Goal: Use online tool/utility: Utilize a website feature to perform a specific function

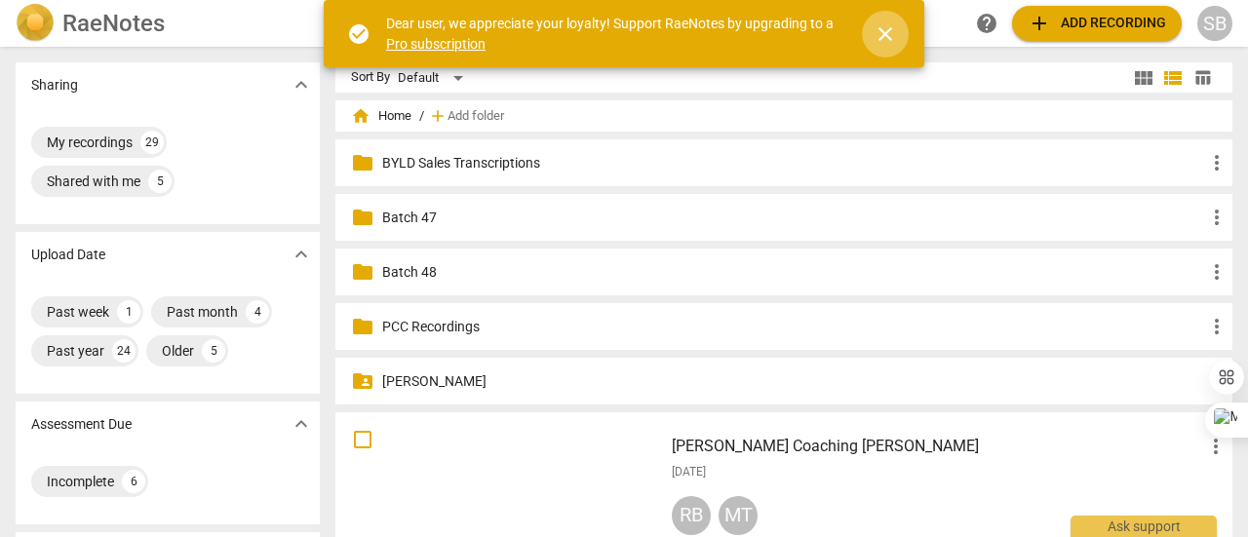
click at [889, 29] on span "close" at bounding box center [885, 33] width 23 height 23
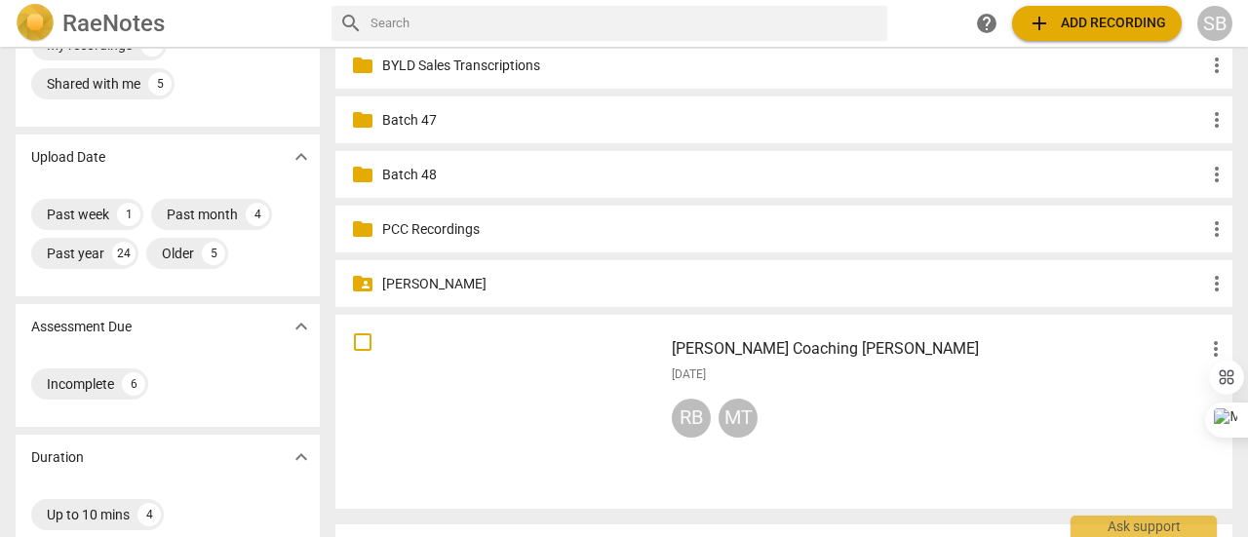
scroll to position [195, 0]
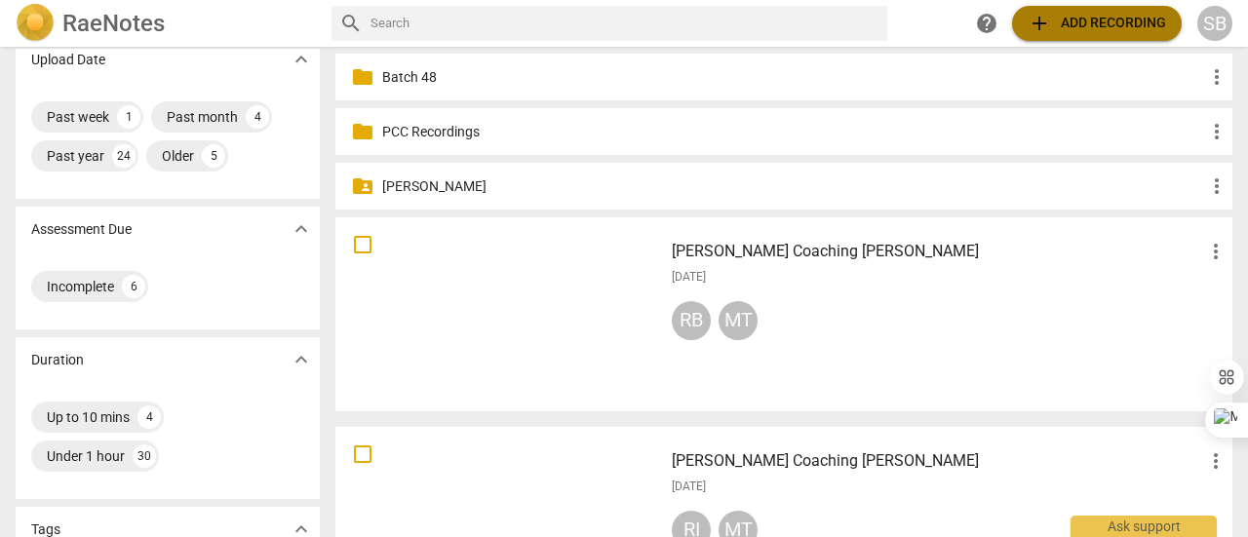
click at [1090, 27] on span "add Add recording" at bounding box center [1097, 23] width 138 height 23
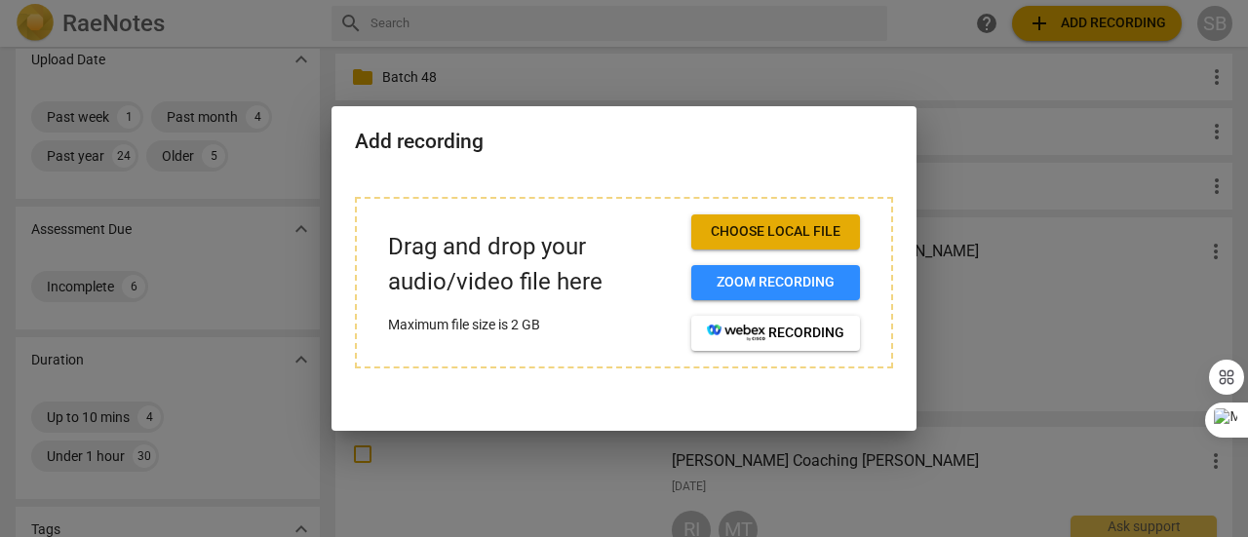
click at [926, 49] on div at bounding box center [624, 268] width 1248 height 537
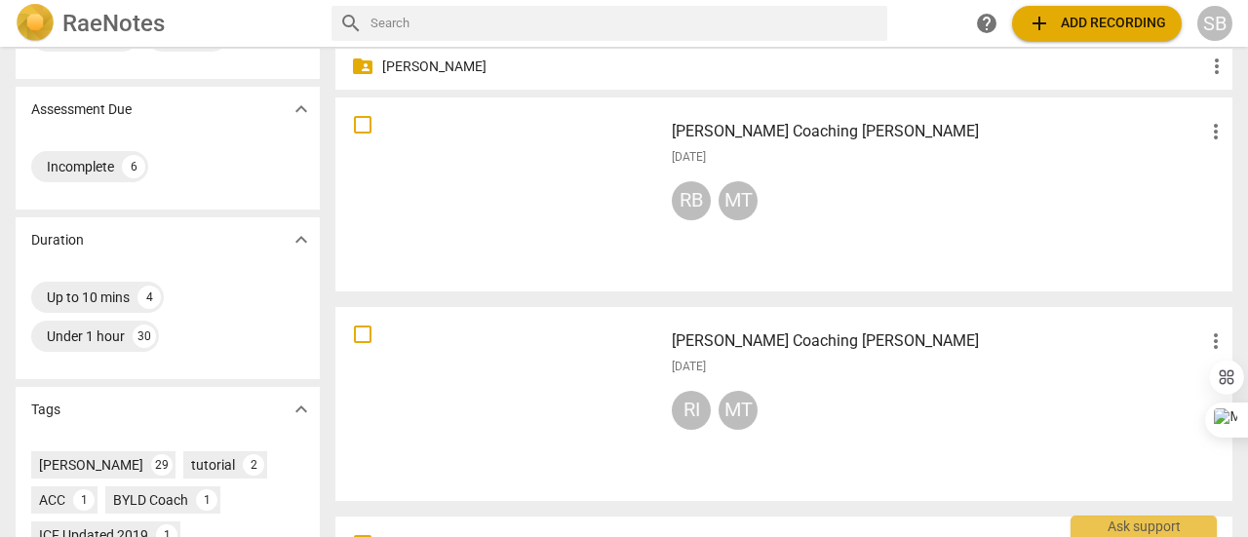
scroll to position [98, 0]
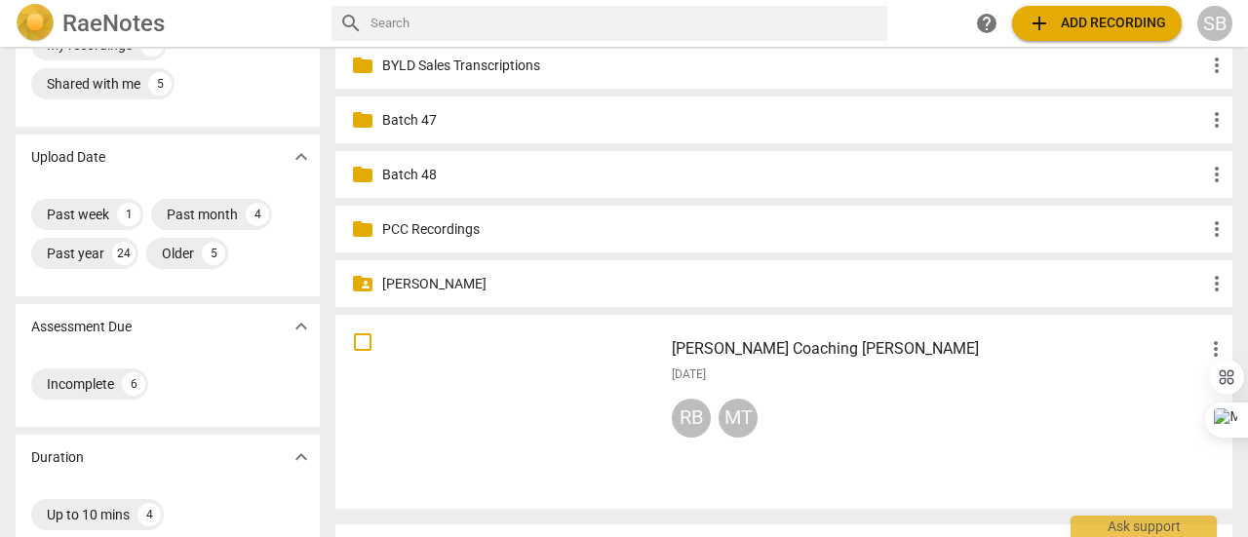
click at [915, 421] on div "RB MT" at bounding box center [950, 422] width 556 height 47
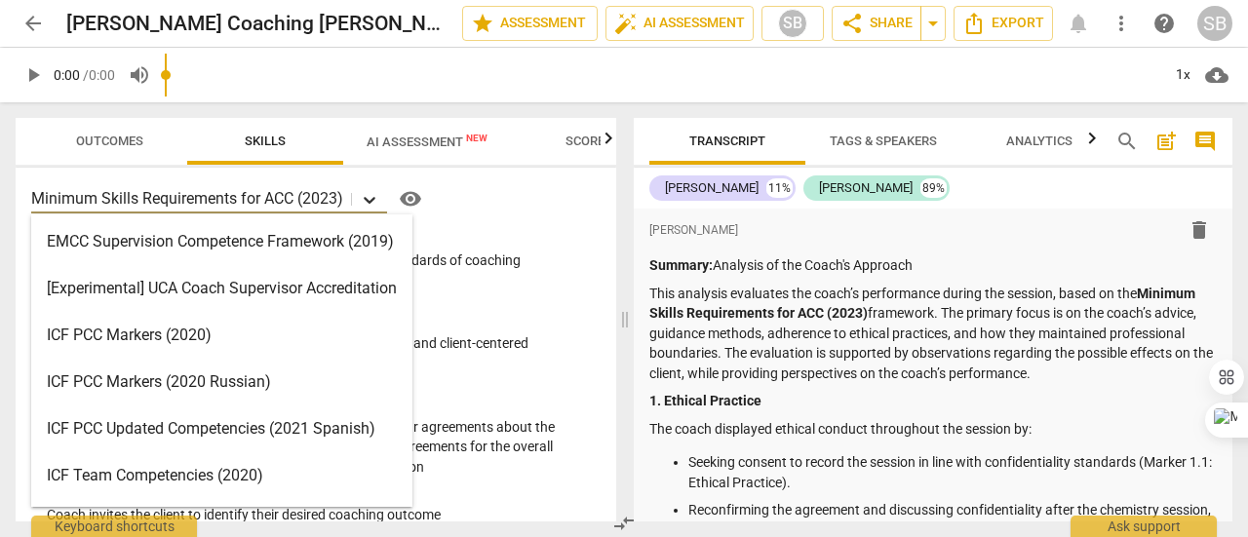
click at [371, 200] on icon at bounding box center [370, 200] width 12 height 7
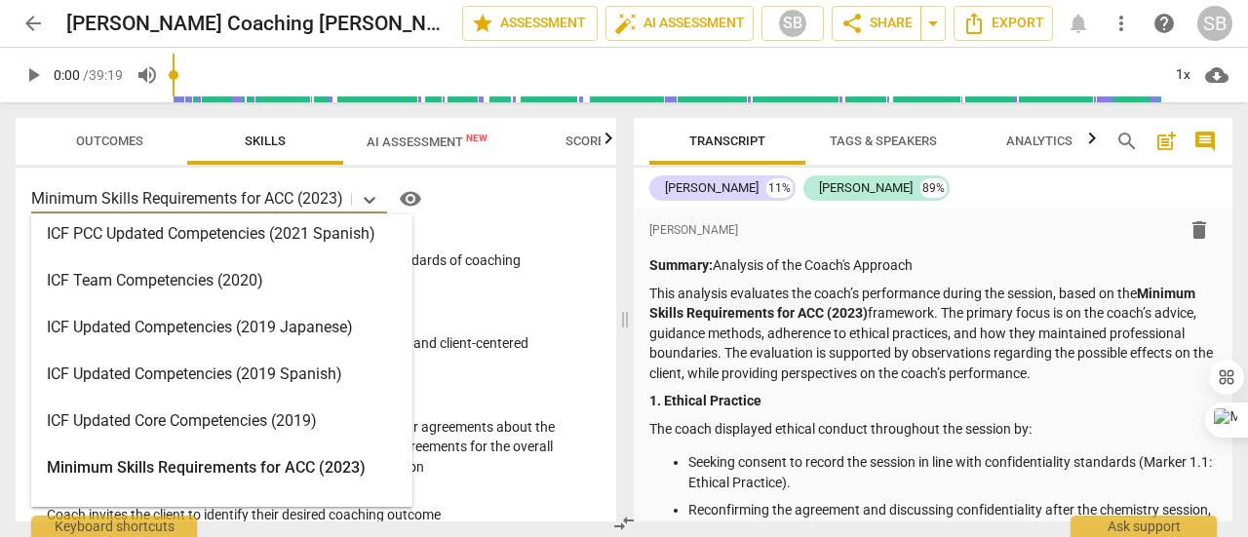
scroll to position [293, 0]
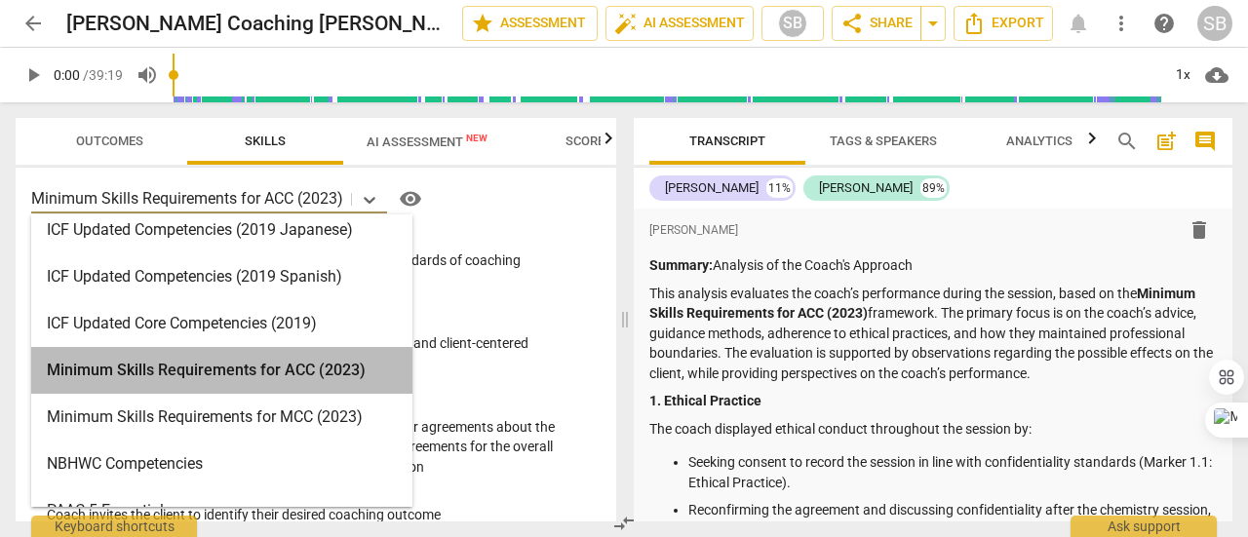
click at [285, 368] on div "Minimum Skills Requirements for ACC (2023)" at bounding box center [221, 370] width 381 height 47
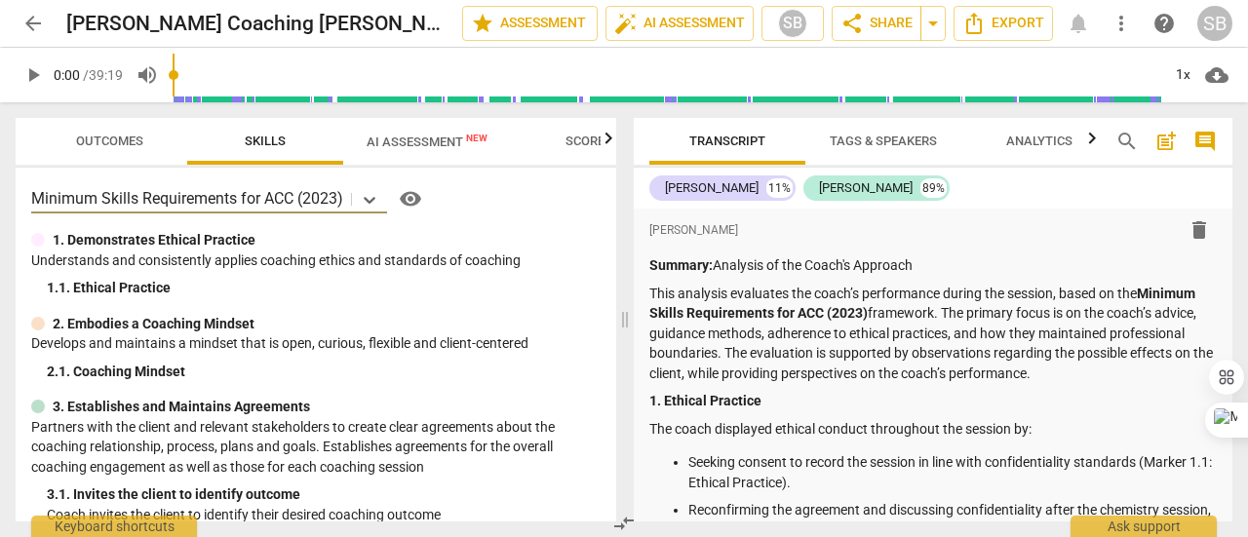
click at [408, 143] on span "AI Assessment New" at bounding box center [427, 142] width 121 height 15
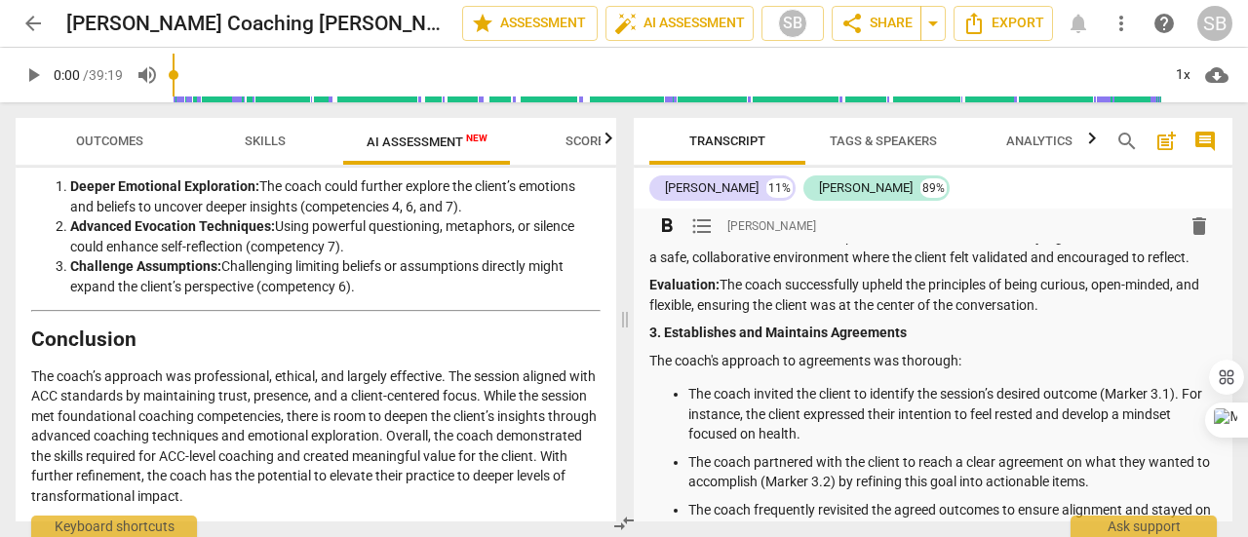
scroll to position [488, 0]
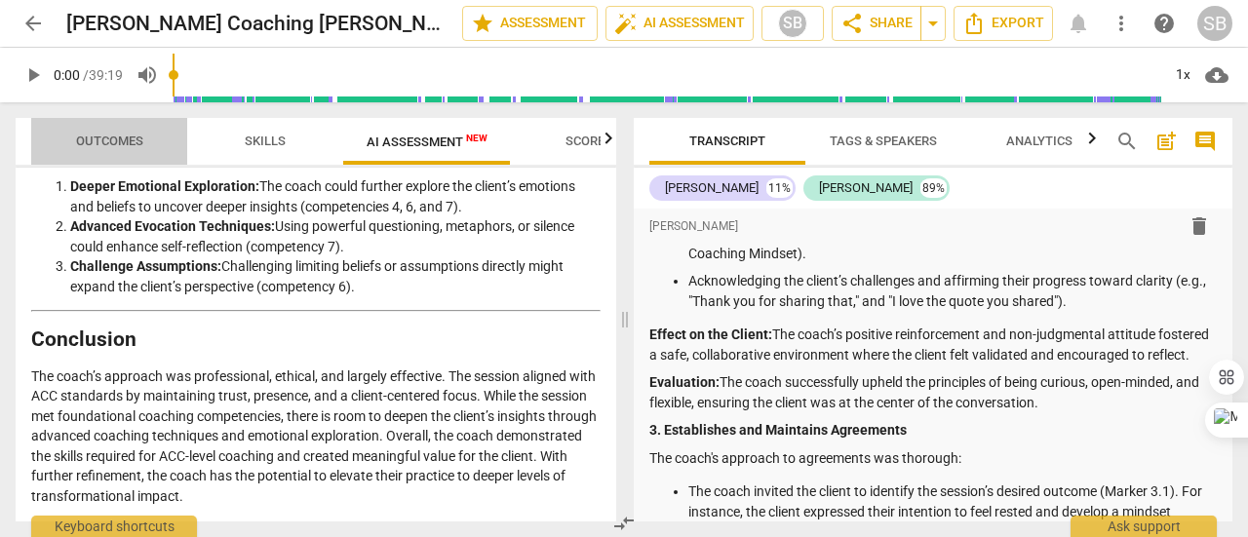
click at [122, 160] on button "Outcomes" at bounding box center [109, 141] width 156 height 47
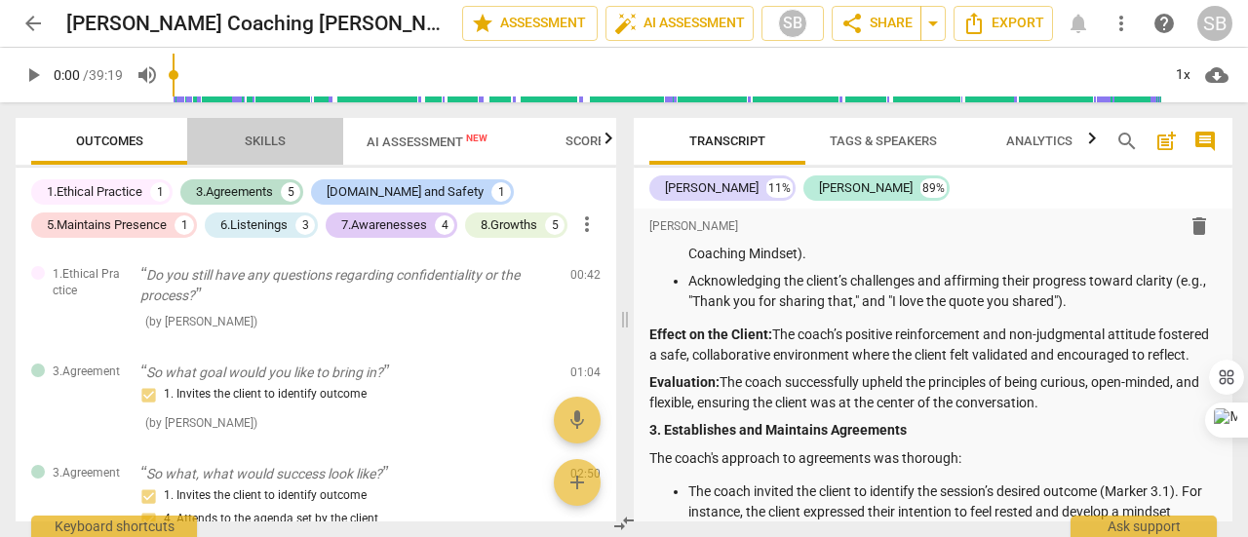
click at [258, 127] on button "Skills" at bounding box center [265, 141] width 156 height 47
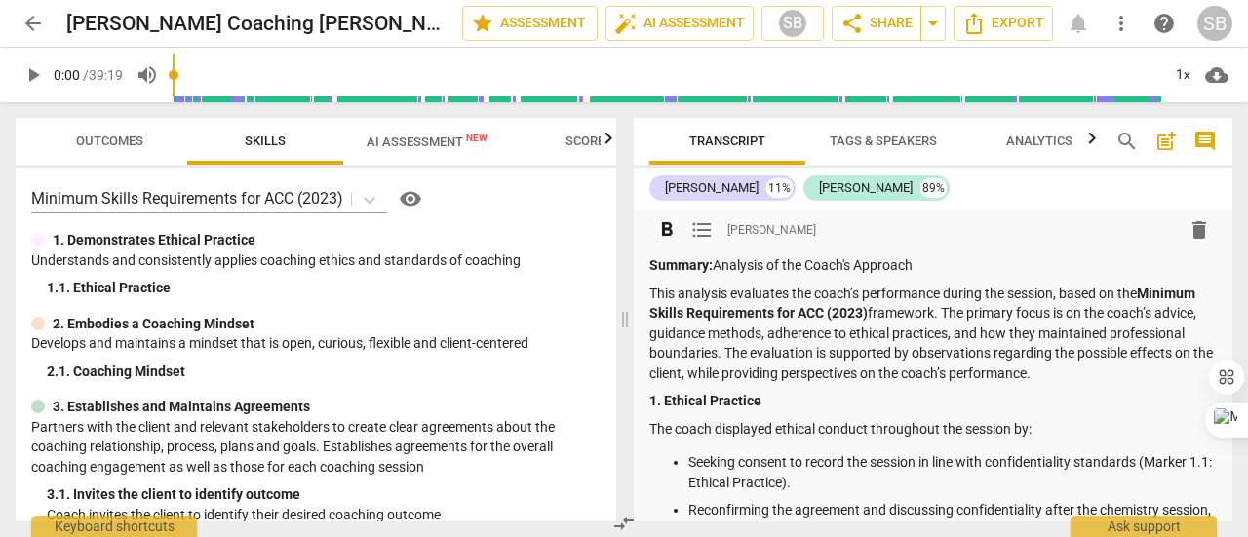
scroll to position [0, 0]
click at [456, 407] on div "3. Establishes and Maintains Agreements" at bounding box center [315, 407] width 569 height 20
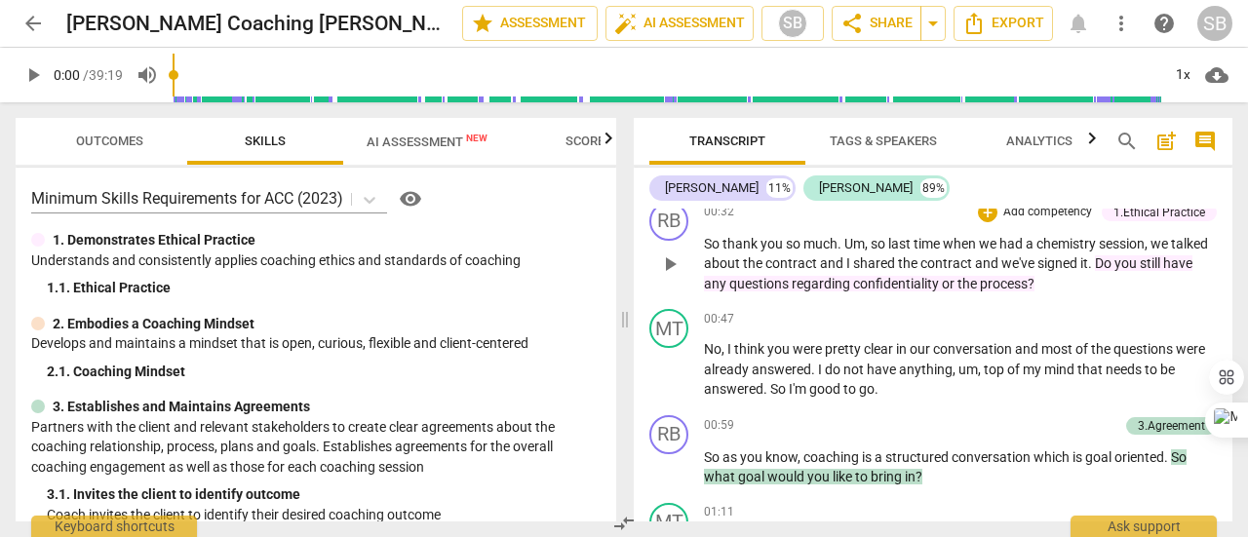
scroll to position [3705, 0]
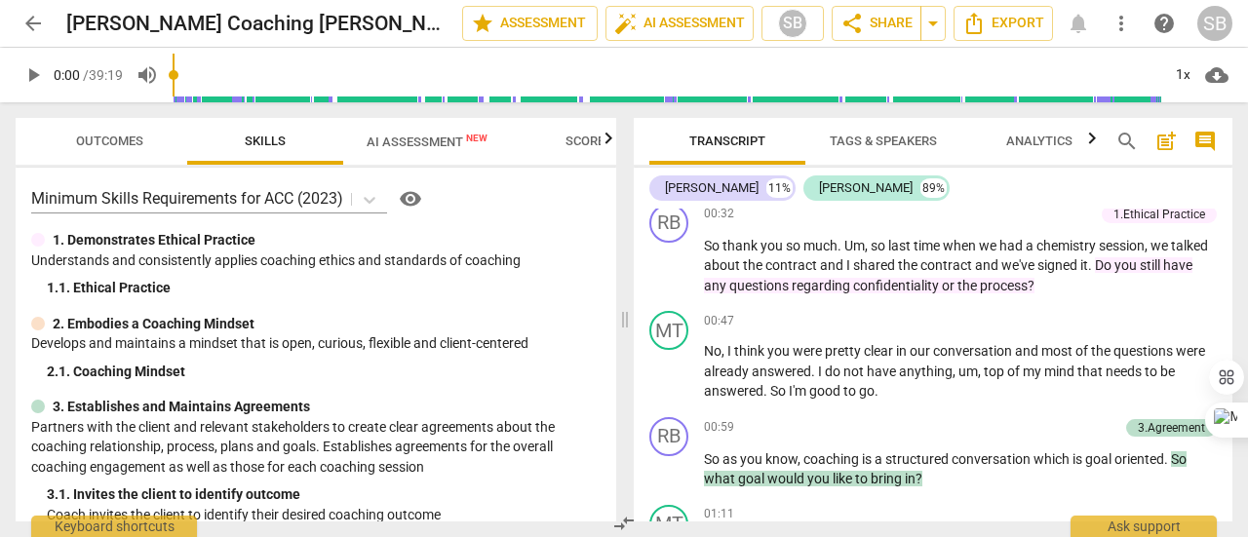
click at [915, 137] on span "Tags & Speakers" at bounding box center [883, 141] width 107 height 15
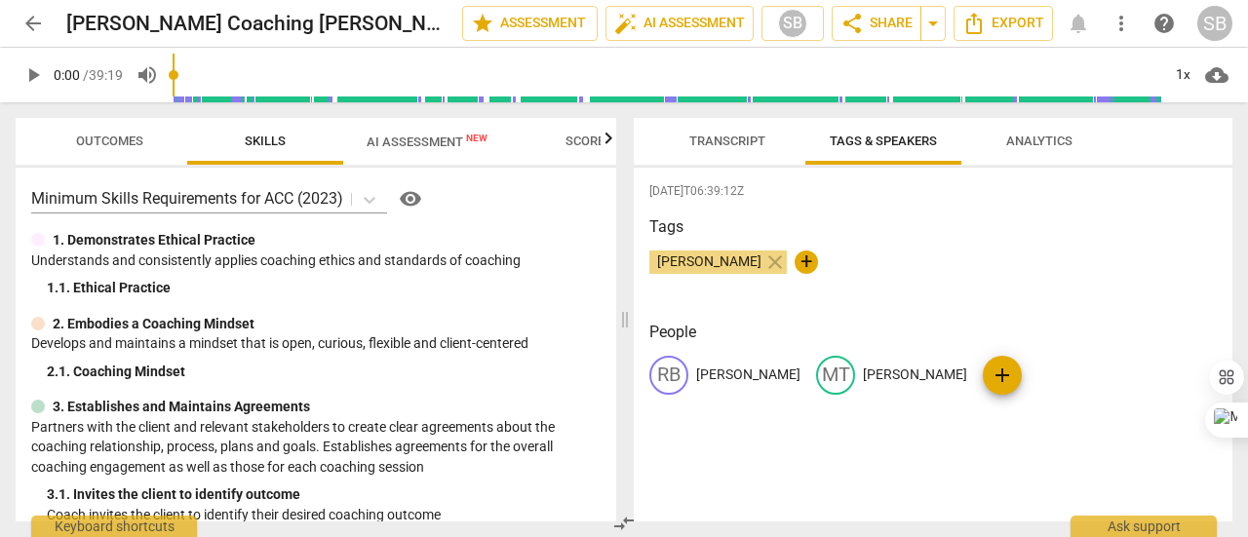
click at [749, 139] on span "Transcript" at bounding box center [727, 141] width 76 height 15
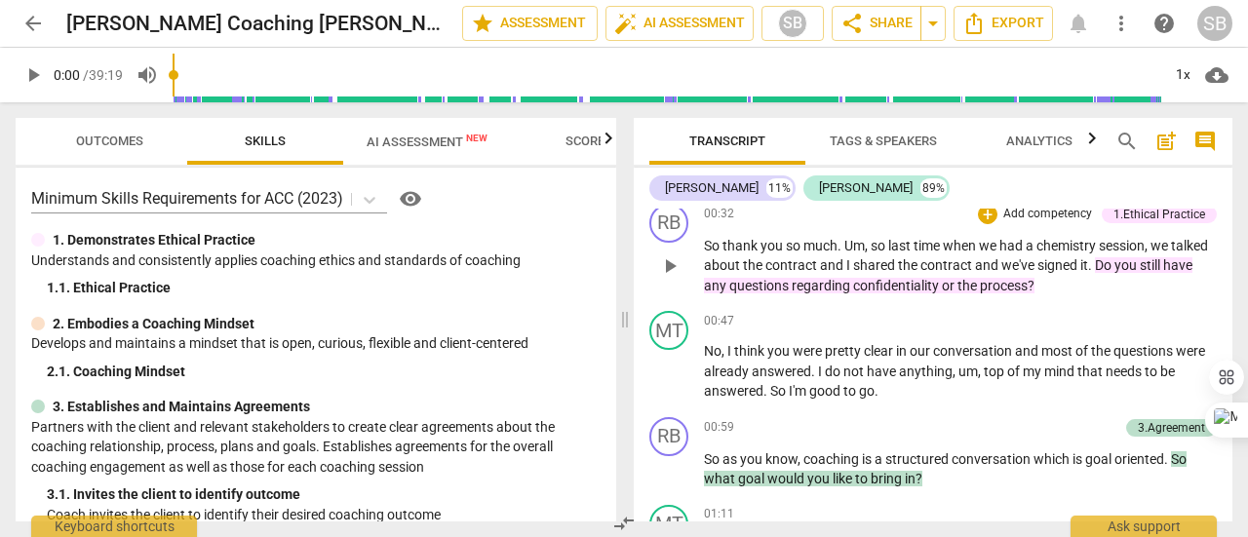
click at [1139, 223] on div "1.Ethical Practice" at bounding box center [1160, 215] width 92 height 18
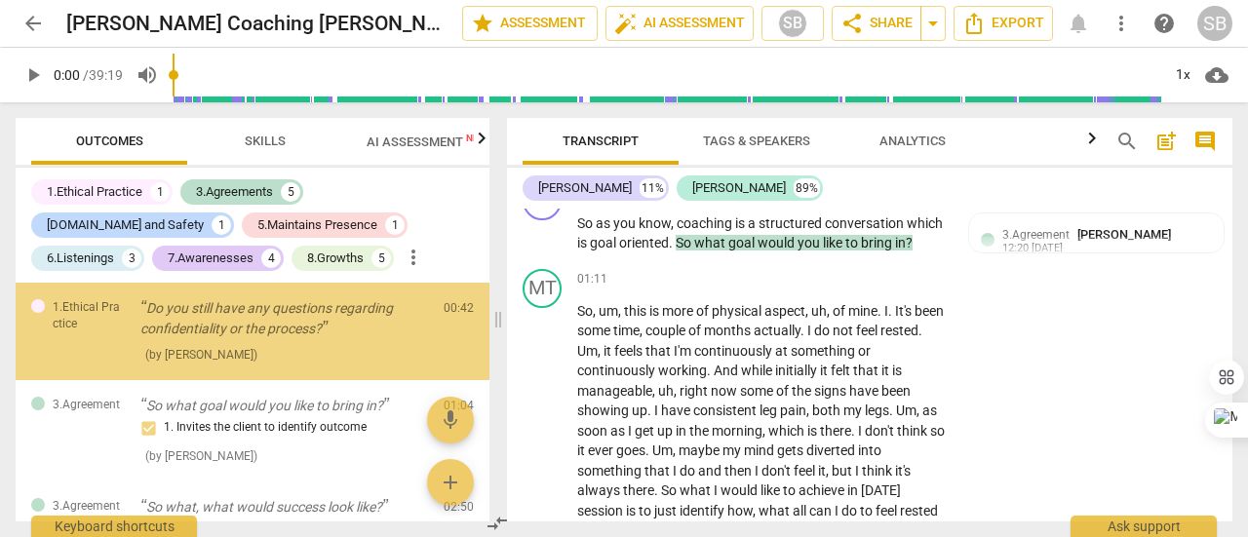
scroll to position [3407, 0]
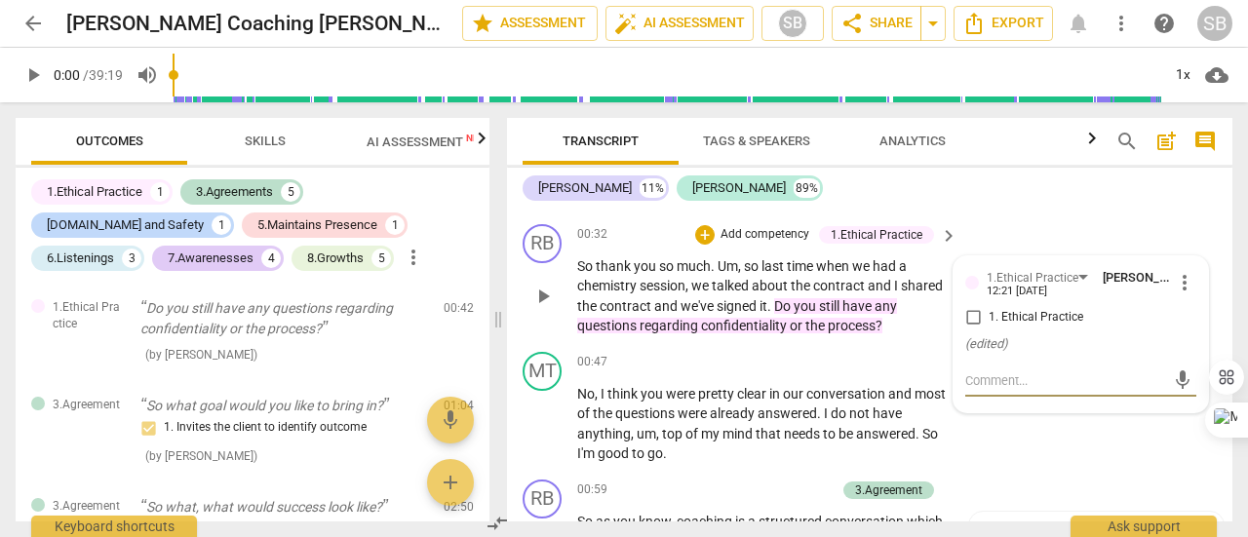
click at [969, 330] on input "1. Ethical Practice" at bounding box center [972, 317] width 31 height 23
checkbox input "true"
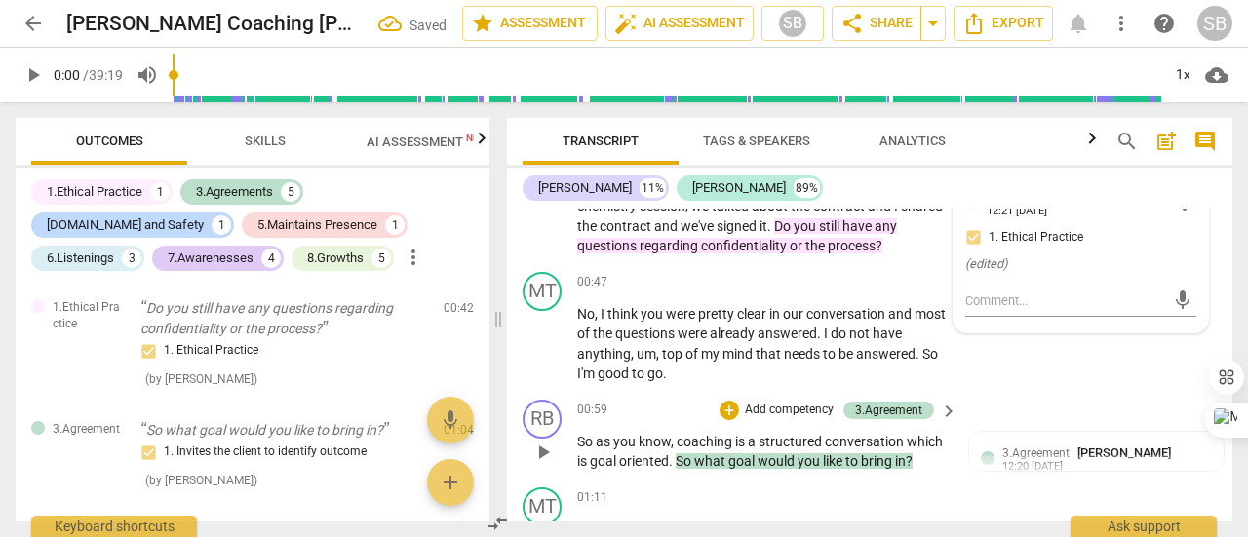
scroll to position [3602, 0]
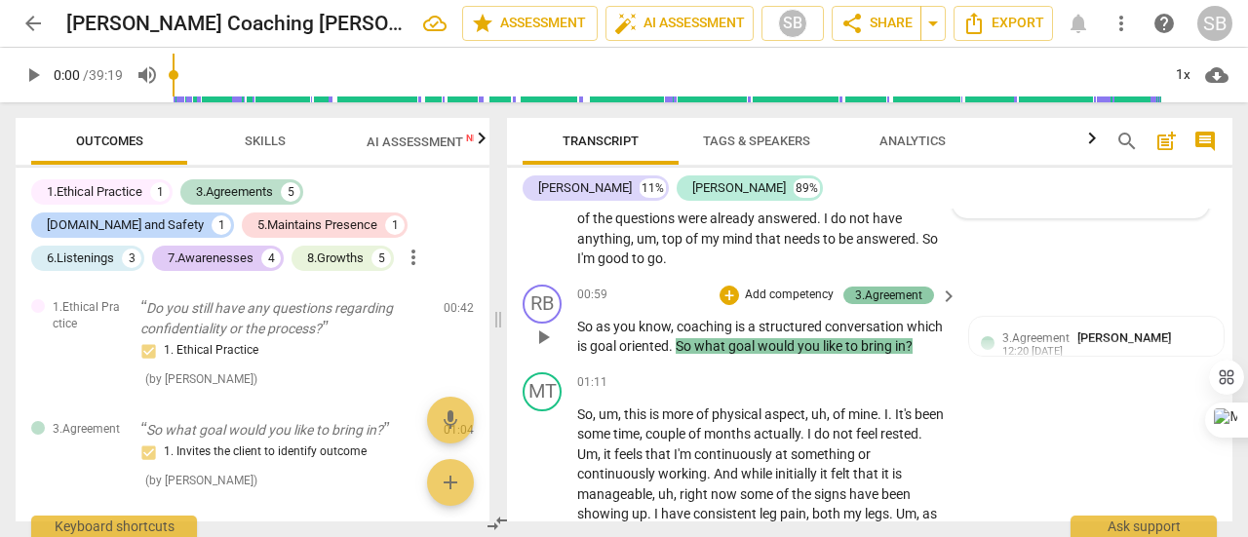
click at [908, 304] on div "3.Agreement" at bounding box center [888, 296] width 67 height 18
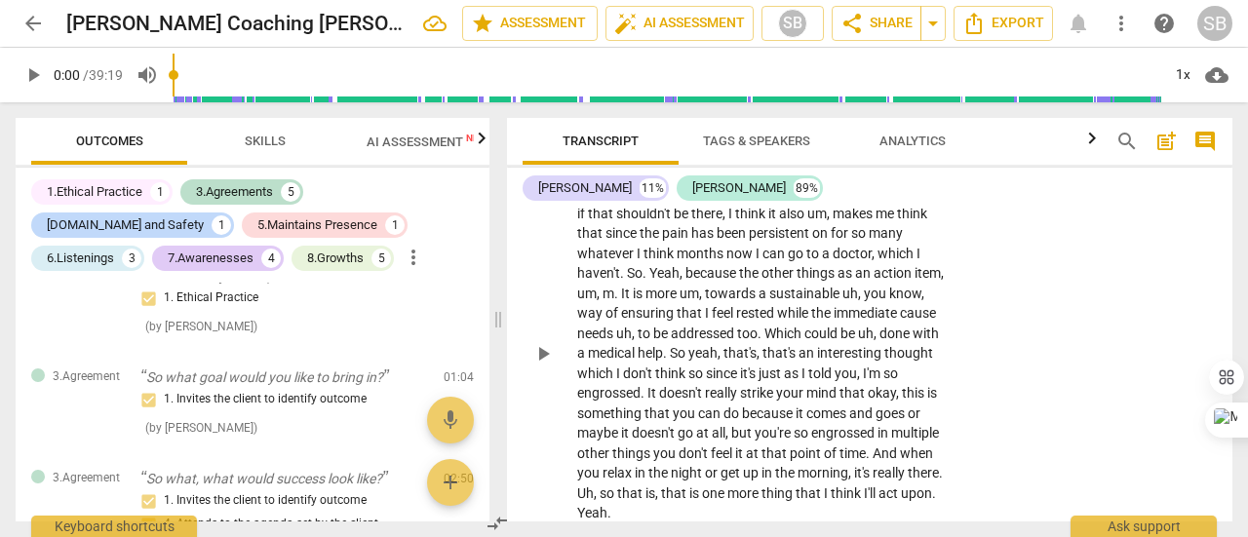
scroll to position [9962, 0]
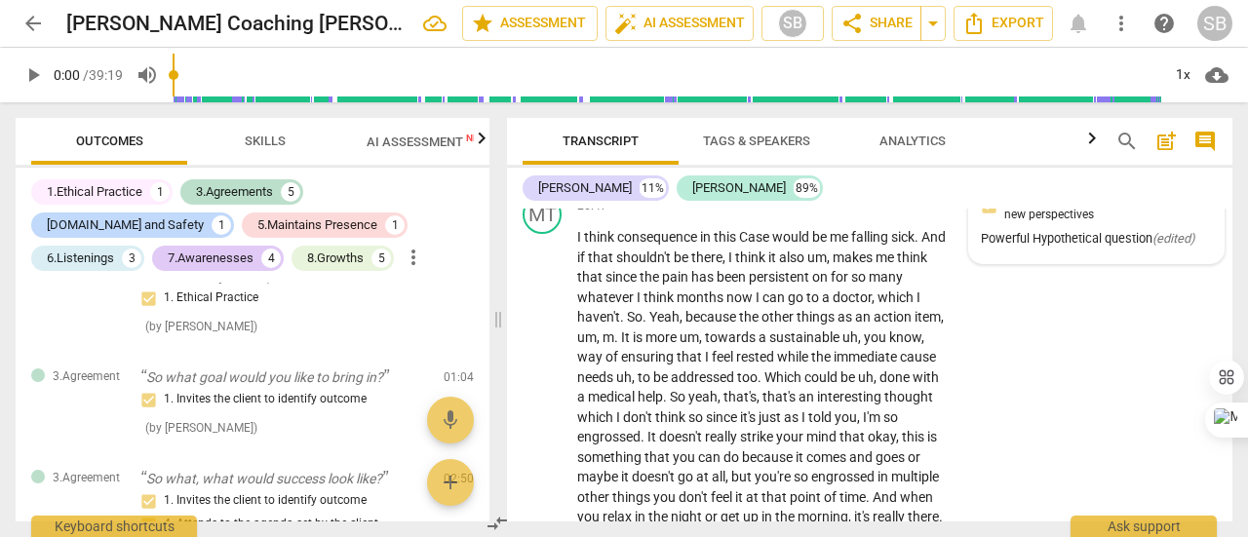
click at [1010, 168] on span "7.Evokes Awareness" at bounding box center [1055, 161] width 107 height 14
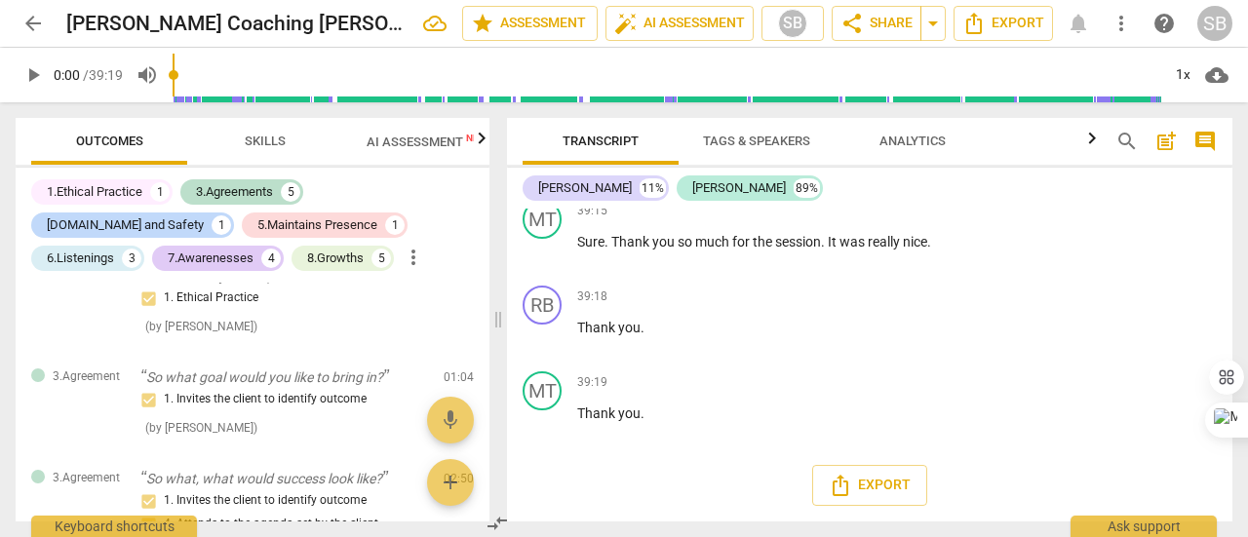
scroll to position [13707, 0]
click at [847, 489] on icon "Export" at bounding box center [840, 485] width 23 height 23
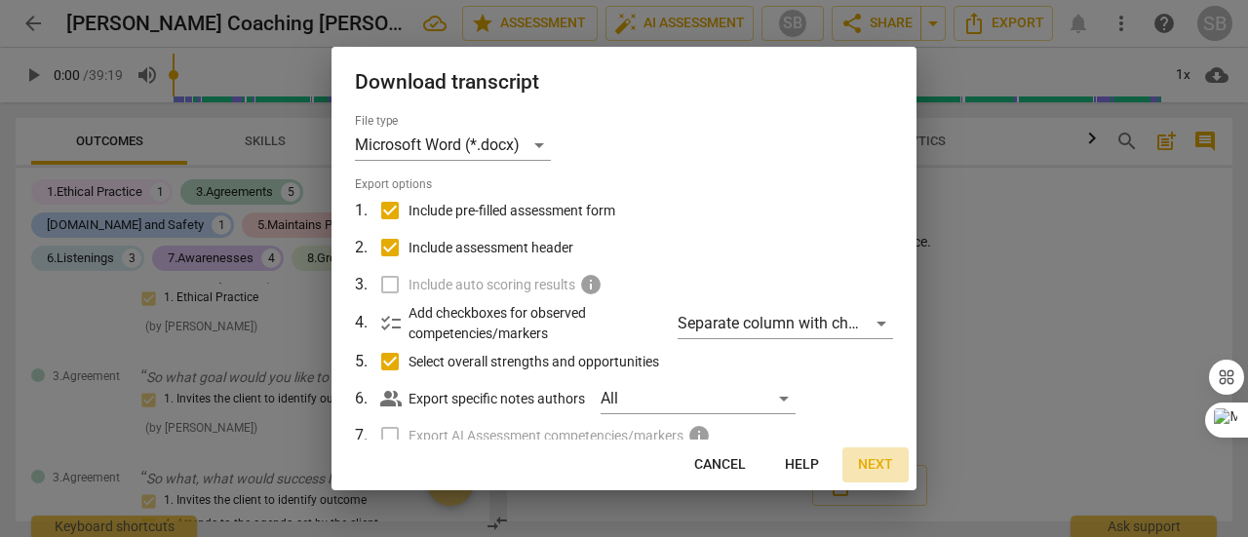
click at [872, 462] on span "Next" at bounding box center [875, 465] width 35 height 20
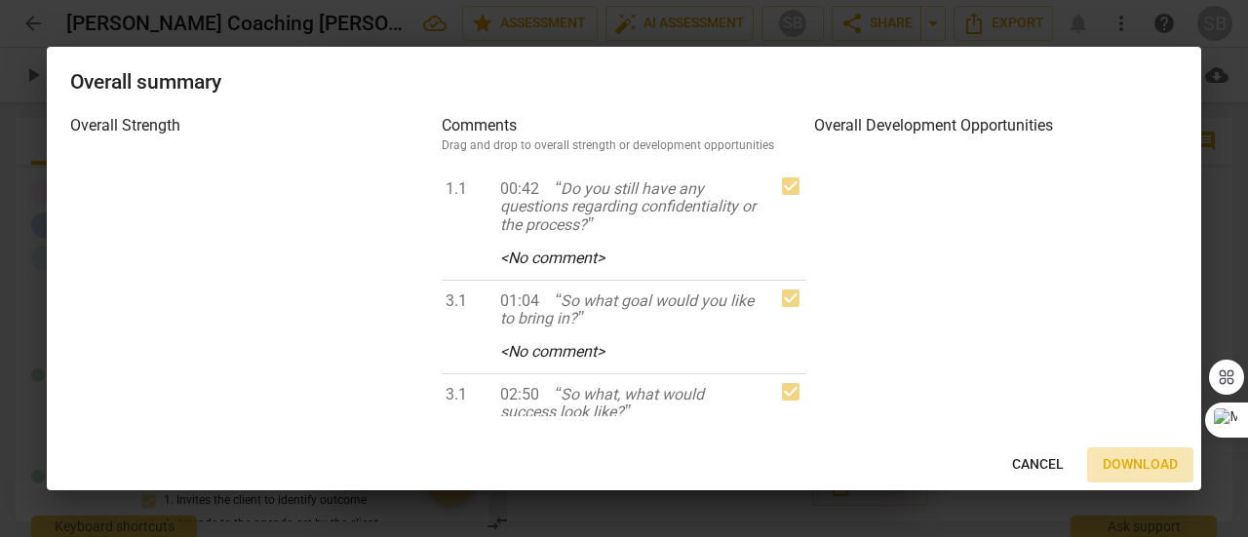
click at [1114, 467] on span "Download" at bounding box center [1140, 465] width 75 height 20
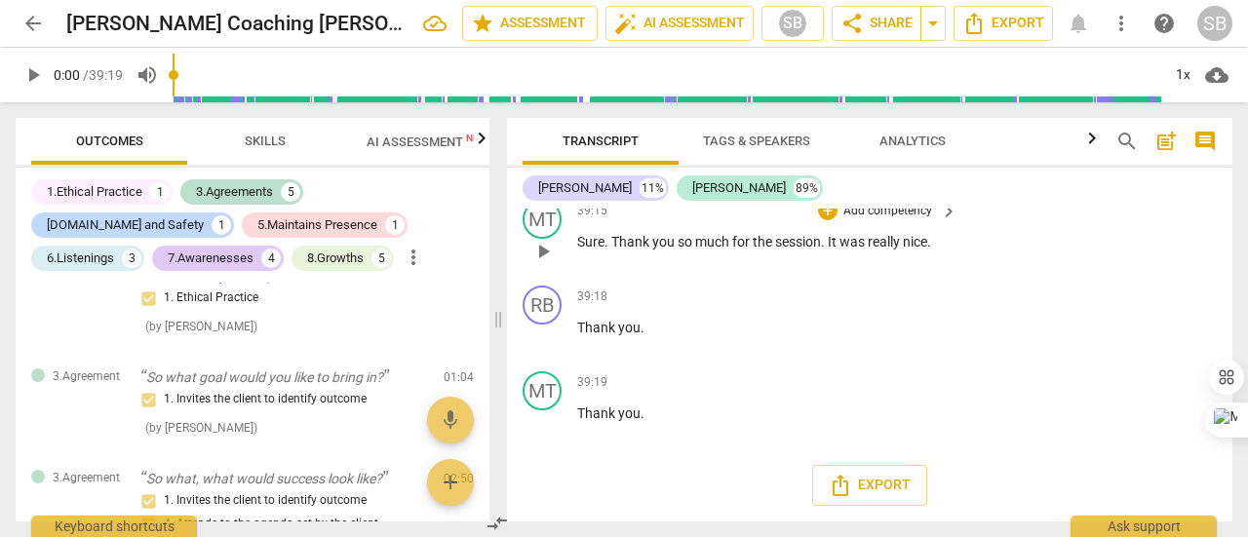
scroll to position [13610, 0]
click at [907, 220] on p "Add competency" at bounding box center [887, 212] width 93 height 18
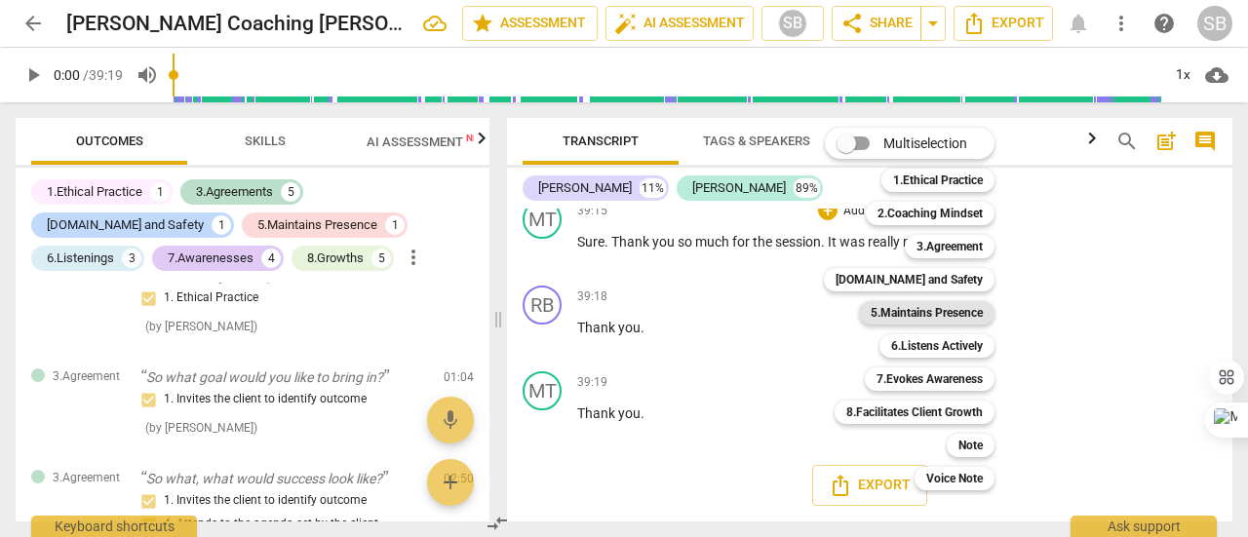
click at [917, 313] on b "5.Maintains Presence" at bounding box center [927, 312] width 112 height 23
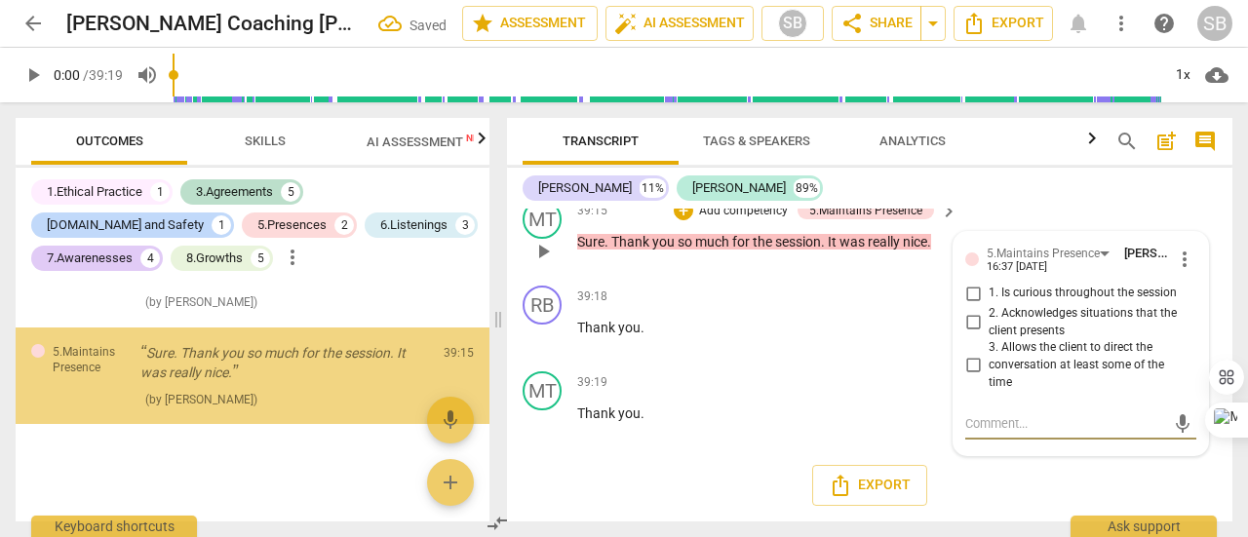
scroll to position [2849, 0]
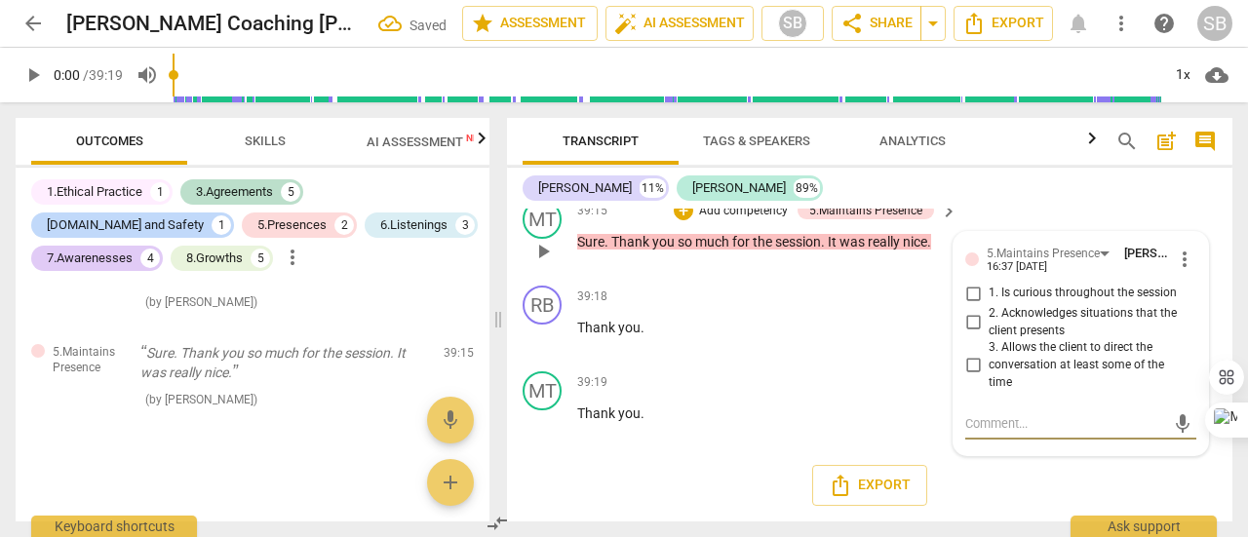
click at [970, 305] on input "1. Is curious throughout the session" at bounding box center [972, 293] width 31 height 23
checkbox input "true"
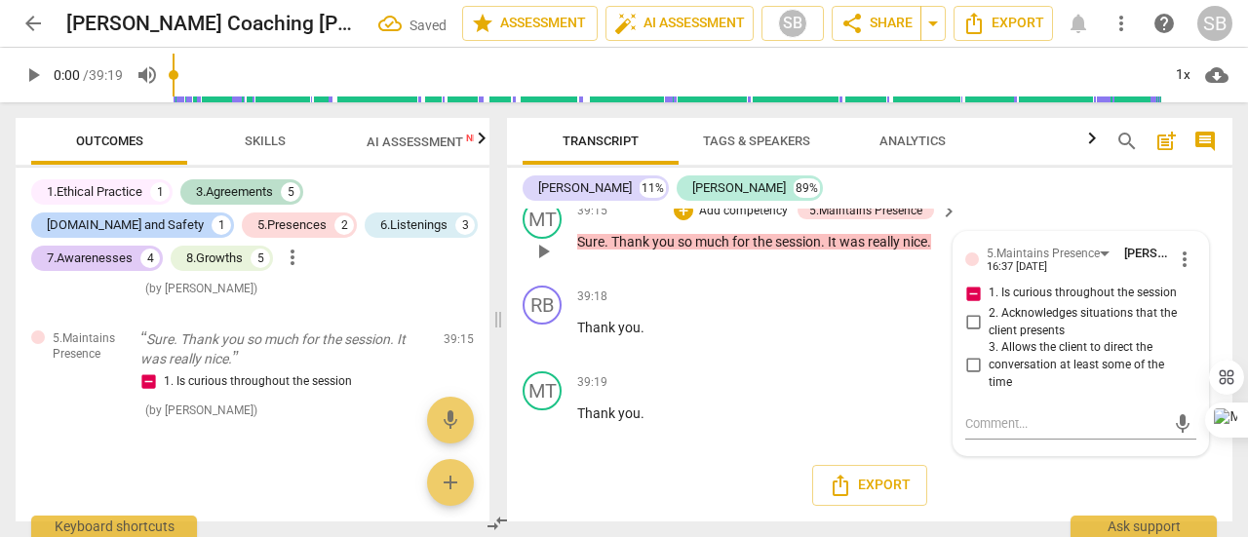
scroll to position [13618, 0]
click at [1180, 271] on span "more_vert" at bounding box center [1184, 259] width 23 height 23
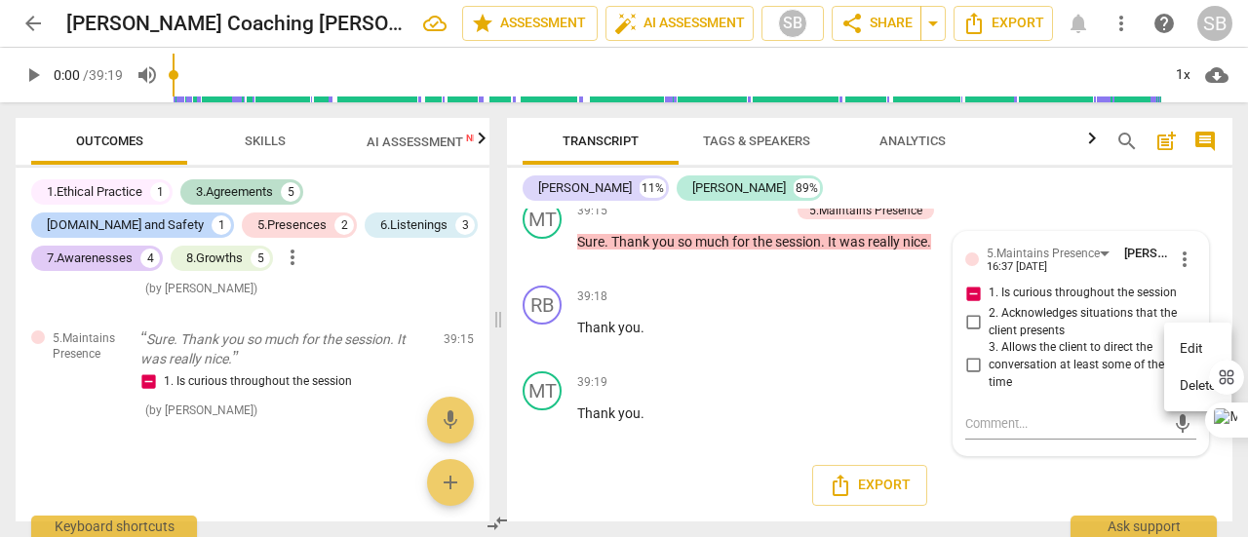
click at [1192, 381] on li "Delete" at bounding box center [1197, 386] width 67 height 37
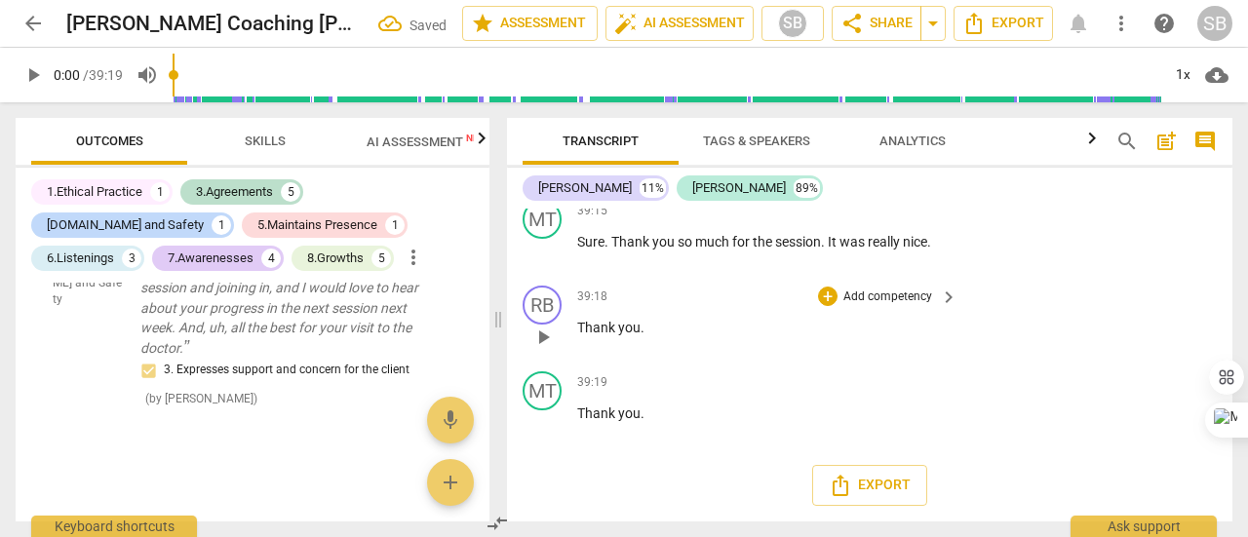
scroll to position [2778, 0]
